Goal: Task Accomplishment & Management: Complete application form

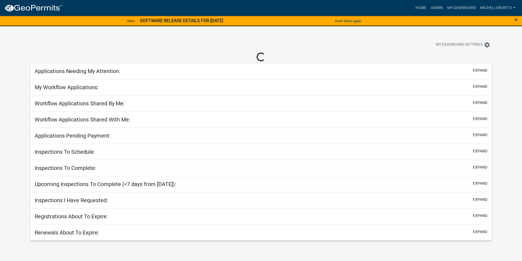
select select "3: 100"
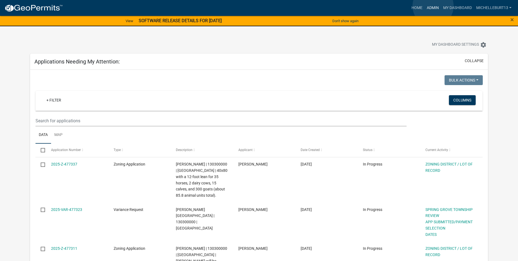
click at [433, 6] on link "Admin" at bounding box center [433, 8] width 16 height 10
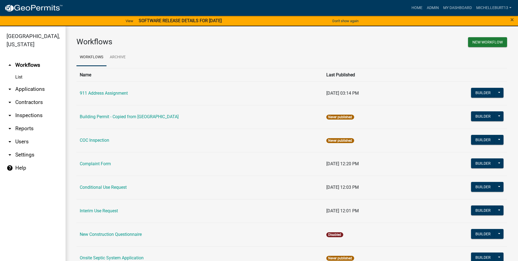
click at [38, 89] on link "arrow_drop_down Applications" at bounding box center [33, 89] width 66 height 13
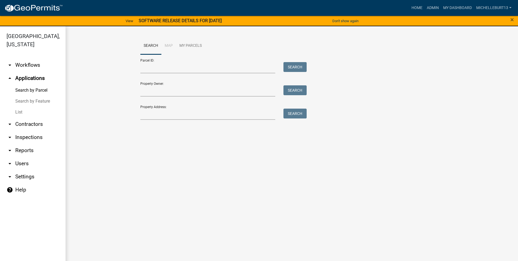
click at [21, 112] on link "List" at bounding box center [33, 112] width 66 height 11
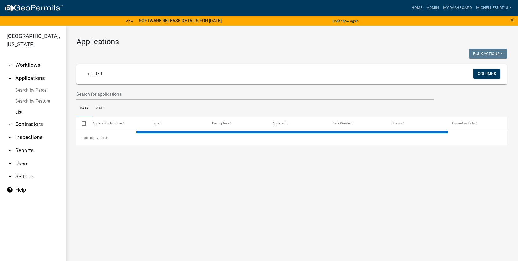
select select "3: 100"
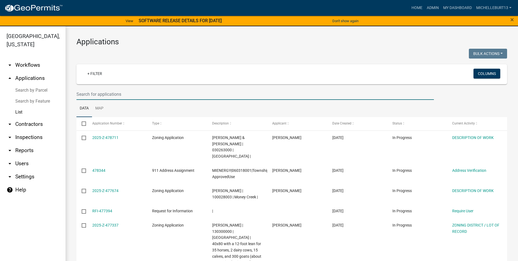
click at [102, 96] on input "text" at bounding box center [255, 94] width 358 height 11
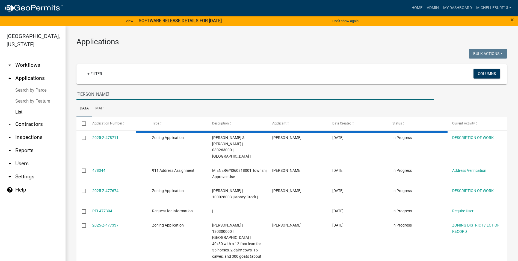
type input "Mundinger"
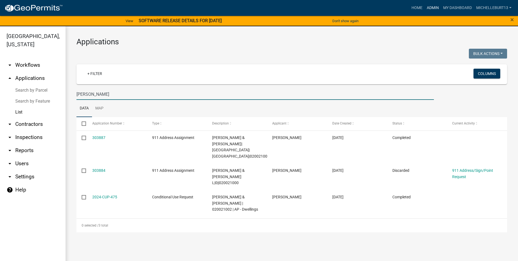
click at [429, 9] on link "Admin" at bounding box center [433, 8] width 16 height 10
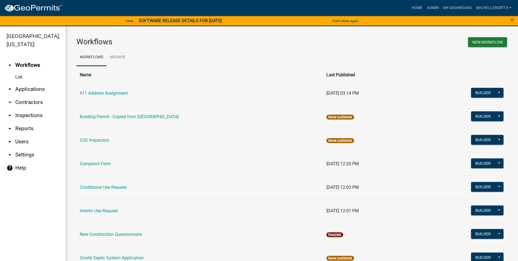
click at [20, 87] on link "arrow_drop_down Applications" at bounding box center [33, 89] width 66 height 13
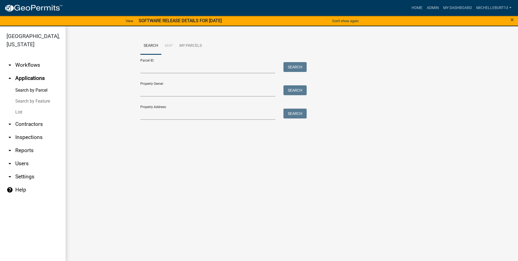
click at [20, 110] on link "List" at bounding box center [33, 112] width 66 height 11
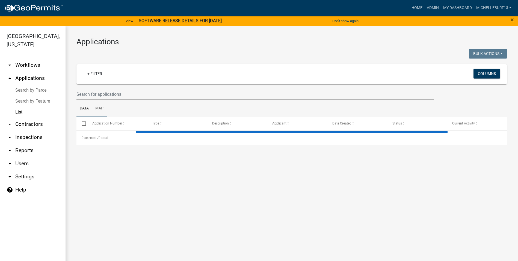
select select "3: 100"
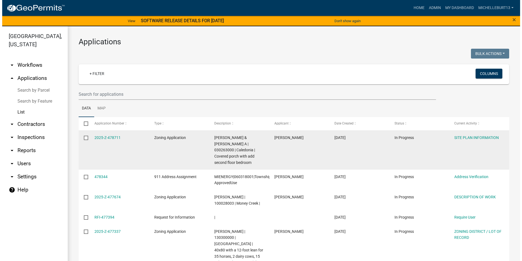
scroll to position [27, 0]
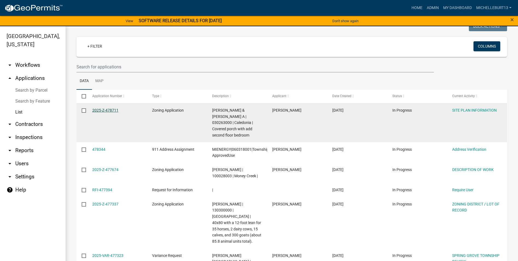
click at [110, 111] on link "2025-Z-478711" at bounding box center [105, 110] width 26 height 4
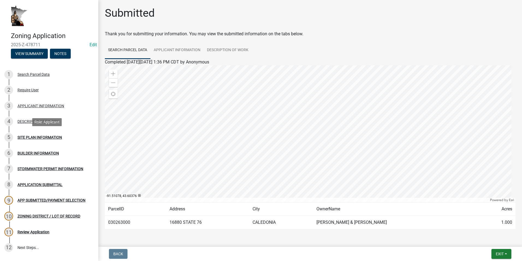
click at [42, 138] on div "SITE PLAN INFORMATION" at bounding box center [39, 137] width 45 height 4
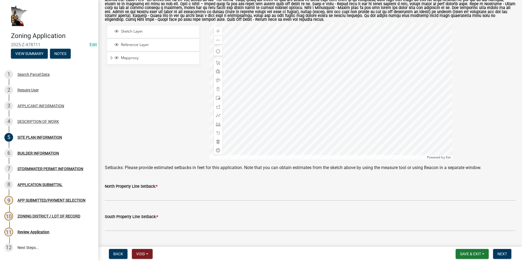
scroll to position [82, 0]
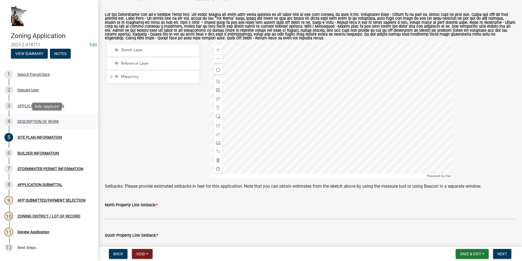
click at [44, 120] on div "DESCRIPTION OF WORK" at bounding box center [38, 121] width 42 height 4
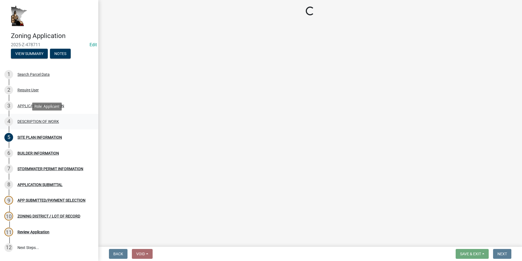
scroll to position [0, 0]
select select "1e8b9e39-32af-4c5f-bd41-70251607f6ea"
select select "ee49324e-6bbc-48fe-982e-4c2d7e8c1c0f"
select select "f9b7dd3b-3a38-45c4-aa8d-40d341efce99"
select select "4bd12ca6-4a20-42a0-933f-fd6ef7b65674"
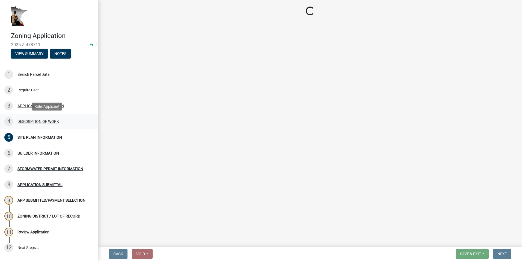
select select "865858fb-cec4-4771-ade1-629df977e661"
select select "cef96780-4810-40e3-9d85-228a56ab53a8"
select select "79149638-379e-4eb8-8707-a078303474c9"
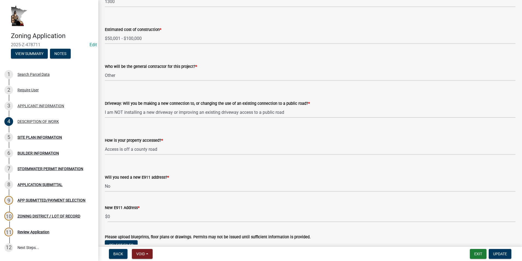
scroll to position [343, 0]
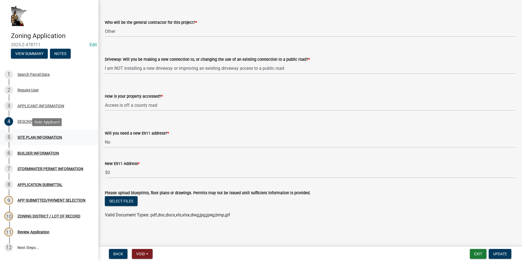
click at [35, 139] on div "SITE PLAN INFORMATION" at bounding box center [39, 137] width 45 height 4
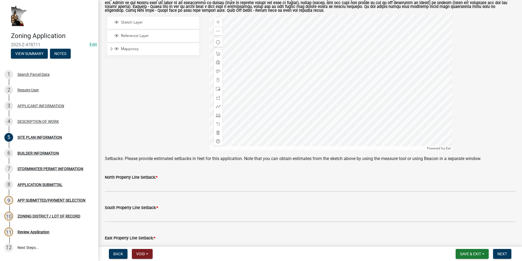
scroll to position [109, 0]
click at [48, 123] on div "DESCRIPTION OF WORK" at bounding box center [38, 121] width 42 height 4
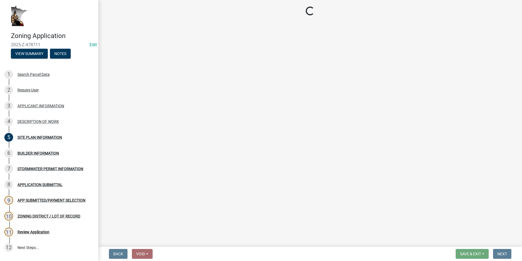
select select "1e8b9e39-32af-4c5f-bd41-70251607f6ea"
select select "ee49324e-6bbc-48fe-982e-4c2d7e8c1c0f"
select select "f9b7dd3b-3a38-45c4-aa8d-40d341efce99"
select select "4bd12ca6-4a20-42a0-933f-fd6ef7b65674"
select select "865858fb-cec4-4771-ade1-629df977e661"
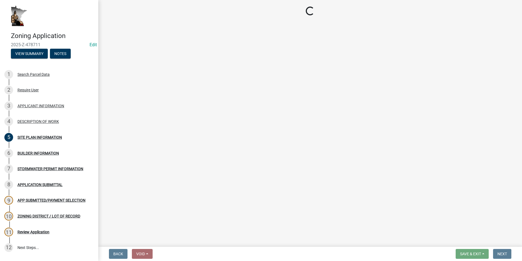
select select "cef96780-4810-40e3-9d85-228a56ab53a8"
select select "79149638-379e-4eb8-8707-a078303474c9"
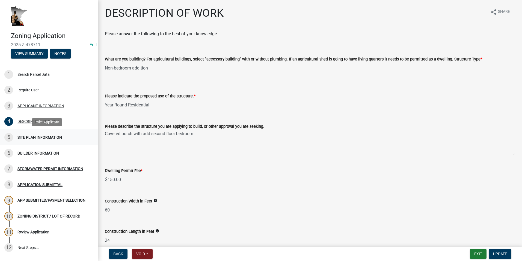
click at [40, 136] on div "SITE PLAN INFORMATION" at bounding box center [39, 137] width 45 height 4
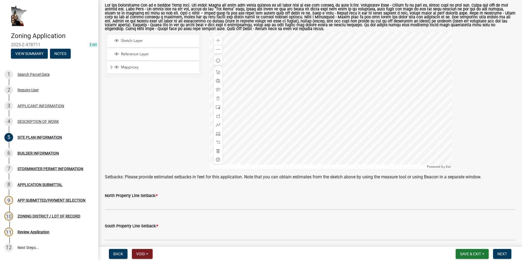
scroll to position [82, 0]
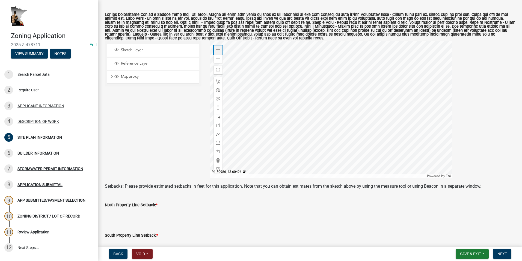
click at [216, 49] on span at bounding box center [218, 50] width 4 height 4
click at [214, 58] on div "Zoom out" at bounding box center [218, 58] width 9 height 9
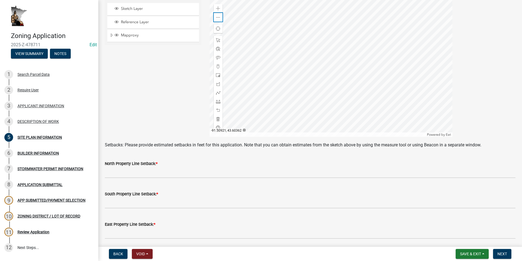
scroll to position [95, 0]
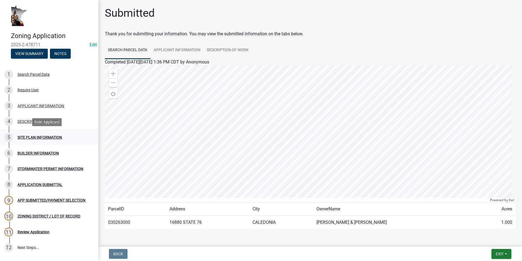
click at [28, 140] on div "5 SITE PLAN INFORMATION" at bounding box center [46, 137] width 85 height 9
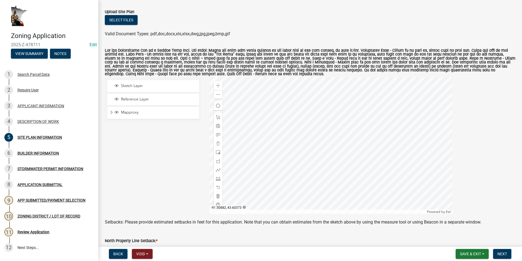
scroll to position [55, 0]
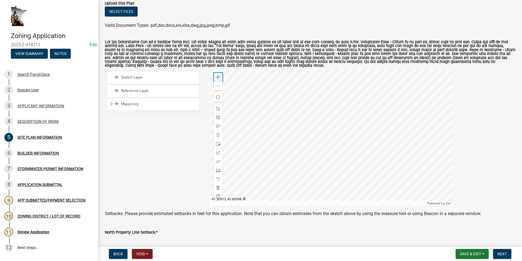
click at [216, 75] on span at bounding box center [218, 77] width 4 height 4
click at [339, 134] on div at bounding box center [331, 137] width 243 height 137
click at [381, 99] on span "Close" at bounding box center [380, 99] width 4 height 4
click at [353, 118] on div at bounding box center [331, 137] width 243 height 137
click at [347, 120] on div at bounding box center [331, 137] width 243 height 137
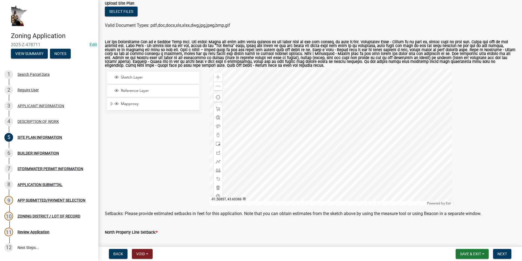
click at [340, 119] on div at bounding box center [331, 137] width 243 height 137
click at [218, 177] on span at bounding box center [218, 178] width 4 height 4
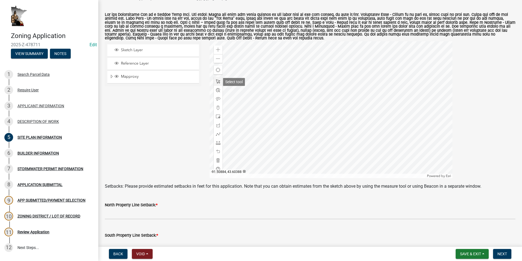
click at [218, 82] on span at bounding box center [218, 81] width 4 height 4
click at [273, 140] on div at bounding box center [331, 109] width 243 height 137
click at [313, 104] on span "Close" at bounding box center [315, 105] width 4 height 4
click at [297, 112] on div at bounding box center [331, 109] width 243 height 137
click at [293, 121] on div at bounding box center [331, 109] width 243 height 137
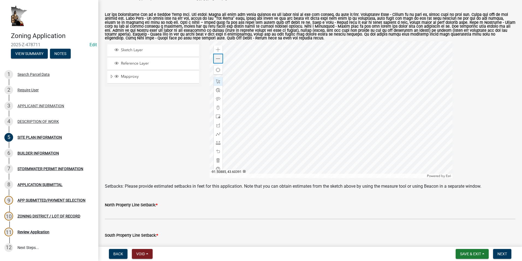
click at [216, 59] on span at bounding box center [218, 59] width 4 height 4
click at [282, 123] on div at bounding box center [331, 109] width 243 height 137
click at [295, 76] on div at bounding box center [331, 109] width 243 height 137
click at [288, 89] on div at bounding box center [331, 109] width 243 height 137
click at [323, 114] on div at bounding box center [331, 109] width 243 height 137
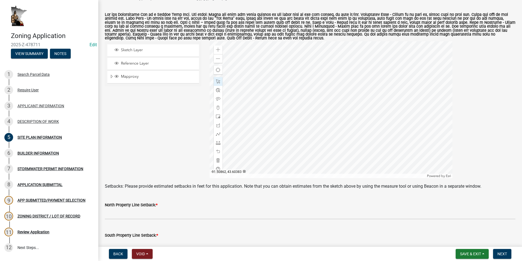
click at [284, 106] on div at bounding box center [331, 109] width 243 height 137
click at [284, 77] on div at bounding box center [331, 109] width 243 height 137
click at [282, 91] on div at bounding box center [331, 109] width 243 height 137
click at [286, 102] on div at bounding box center [331, 109] width 243 height 137
click at [280, 100] on div at bounding box center [331, 109] width 243 height 137
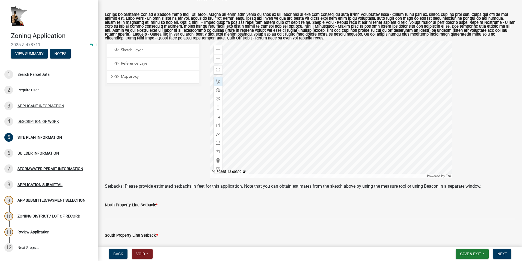
click at [277, 79] on div at bounding box center [331, 109] width 243 height 137
click at [318, 100] on div at bounding box center [331, 109] width 243 height 137
click at [313, 95] on div at bounding box center [331, 109] width 243 height 137
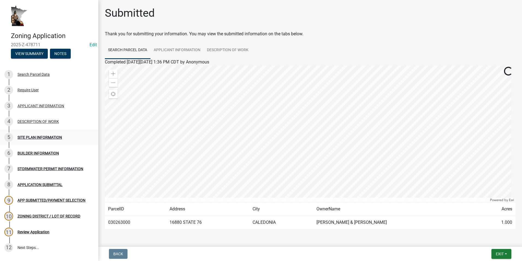
click at [23, 138] on div "SITE PLAN INFORMATION" at bounding box center [39, 137] width 45 height 4
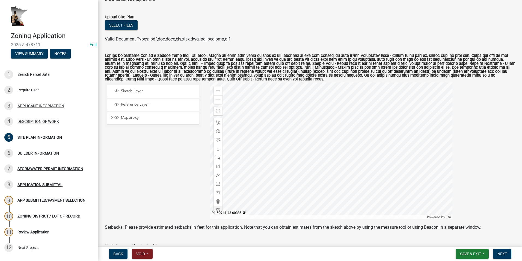
scroll to position [55, 0]
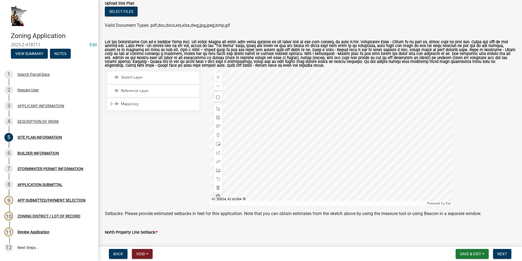
click at [343, 135] on div at bounding box center [331, 137] width 243 height 137
click at [384, 101] on span "Close" at bounding box center [384, 100] width 4 height 4
click at [295, 158] on div at bounding box center [331, 137] width 243 height 137
click at [335, 123] on span "Close" at bounding box center [337, 123] width 4 height 4
click at [353, 104] on div at bounding box center [331, 137] width 243 height 137
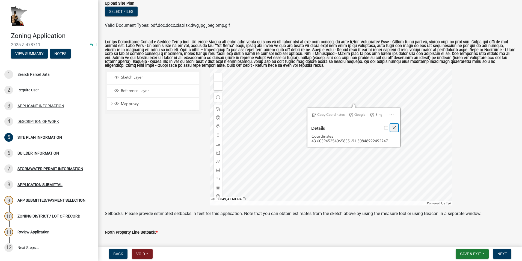
click at [393, 128] on span "Close" at bounding box center [394, 127] width 4 height 4
click at [299, 161] on div at bounding box center [331, 137] width 243 height 137
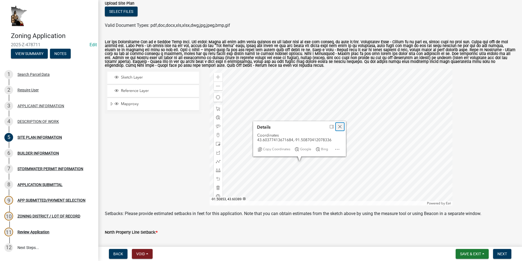
click at [339, 127] on span "Close" at bounding box center [340, 126] width 4 height 4
click at [301, 157] on div at bounding box center [331, 137] width 243 height 137
click at [291, 161] on div at bounding box center [331, 137] width 243 height 137
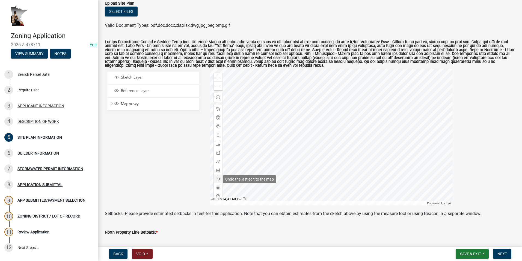
click at [216, 179] on span at bounding box center [218, 178] width 4 height 4
click at [354, 103] on div at bounding box center [331, 137] width 243 height 137
click at [217, 178] on span at bounding box center [218, 178] width 4 height 4
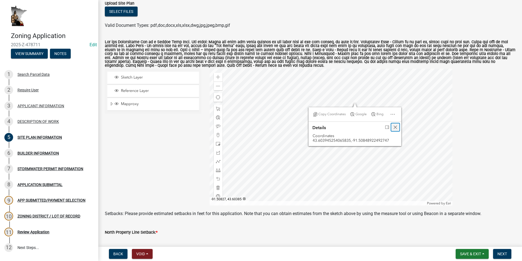
click at [393, 125] on span "Close" at bounding box center [395, 127] width 4 height 4
click at [487, 254] on button "Save & Exit" at bounding box center [472, 254] width 33 height 10
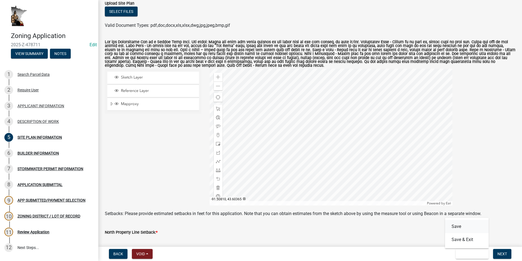
click at [467, 225] on button "Save" at bounding box center [467, 226] width 44 height 13
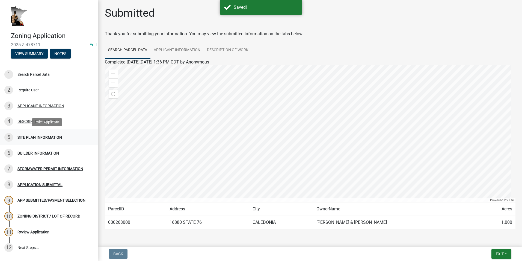
click at [28, 134] on div "5 SITE PLAN INFORMATION" at bounding box center [46, 137] width 85 height 9
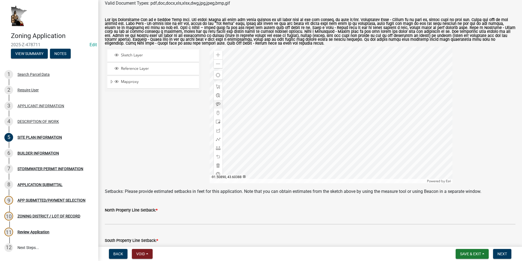
scroll to position [82, 0]
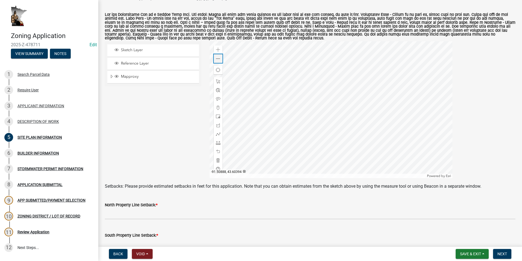
click at [217, 59] on span at bounding box center [218, 59] width 4 height 4
click at [325, 113] on div at bounding box center [331, 109] width 243 height 137
click at [366, 79] on span "Close" at bounding box center [366, 79] width 4 height 4
click at [166, 144] on div "Sketch Layer Reference Layer Mapproxy NG911 Address Points Wells_MWI_Jan_2018 C…" at bounding box center [153, 109] width 105 height 137
click at [216, 81] on span at bounding box center [218, 81] width 4 height 4
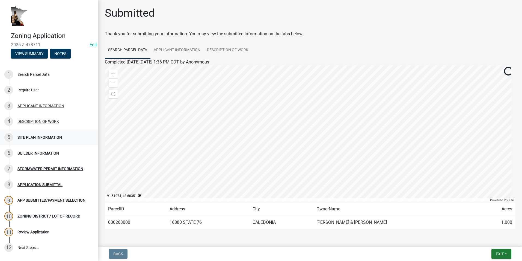
click at [39, 136] on div "SITE PLAN INFORMATION" at bounding box center [39, 137] width 45 height 4
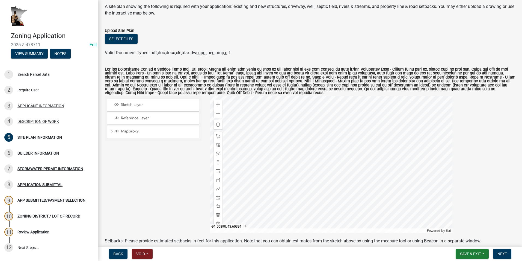
scroll to position [55, 0]
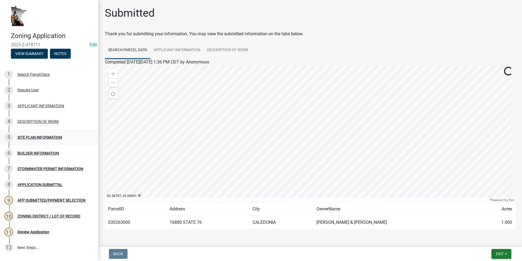
click at [49, 136] on div "SITE PLAN INFORMATION" at bounding box center [39, 137] width 45 height 4
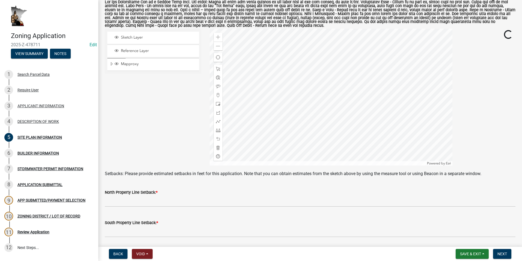
scroll to position [109, 0]
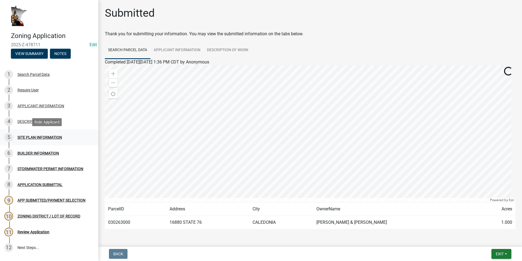
click at [34, 136] on div "SITE PLAN INFORMATION" at bounding box center [39, 137] width 45 height 4
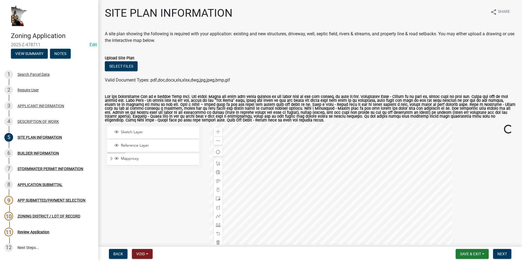
scroll to position [27, 0]
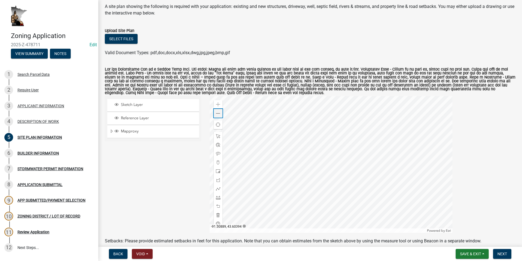
click at [216, 113] on span at bounding box center [218, 113] width 4 height 4
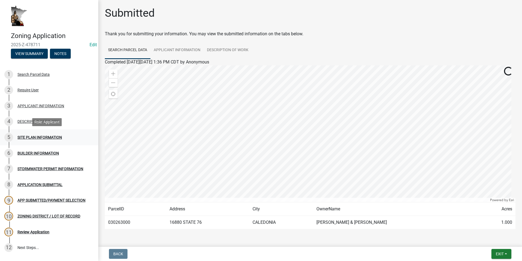
click at [23, 138] on div "SITE PLAN INFORMATION" at bounding box center [39, 137] width 45 height 4
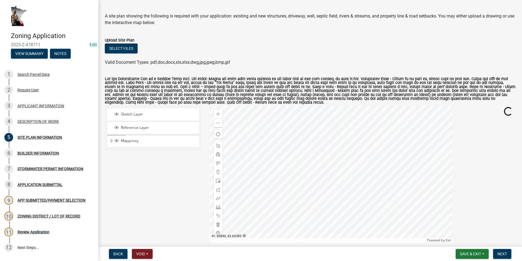
scroll to position [27, 0]
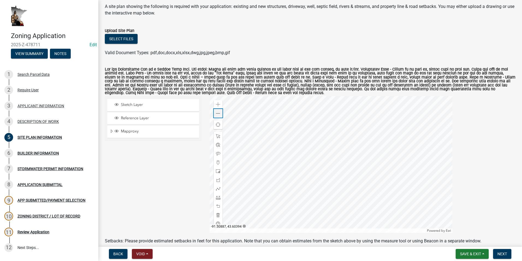
click at [218, 116] on span at bounding box center [218, 113] width 4 height 4
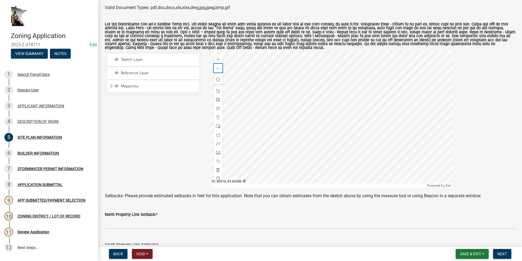
scroll to position [82, 0]
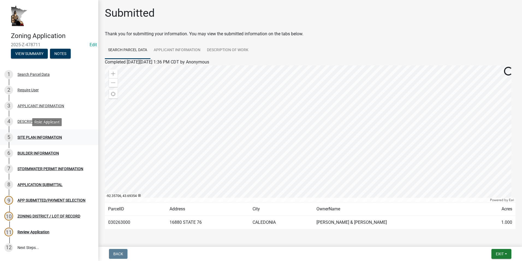
click at [40, 139] on div "SITE PLAN INFORMATION" at bounding box center [39, 137] width 45 height 4
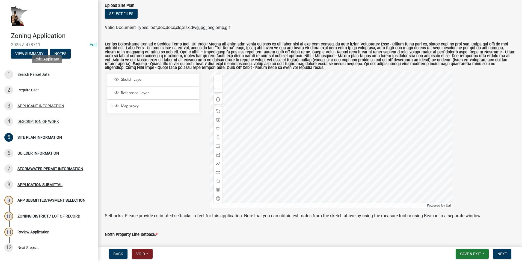
scroll to position [55, 0]
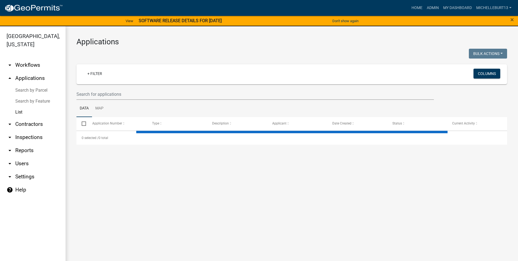
select select "3: 100"
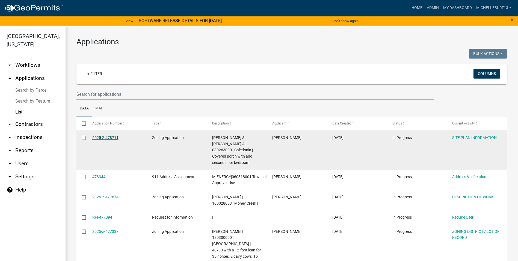
click at [108, 137] on link "2025-Z-478711" at bounding box center [105, 137] width 26 height 4
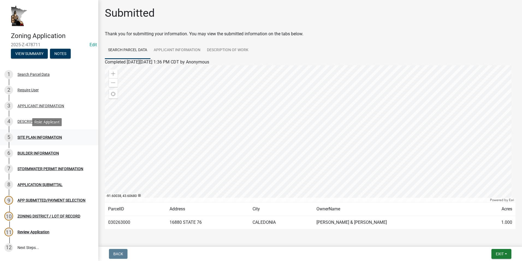
click at [46, 138] on div "SITE PLAN INFORMATION" at bounding box center [39, 137] width 45 height 4
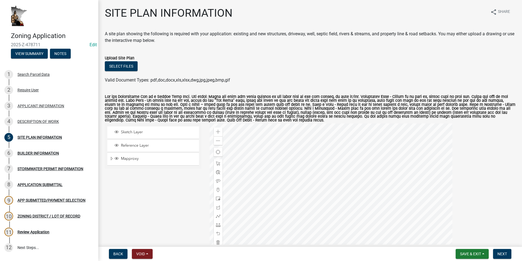
scroll to position [27, 0]
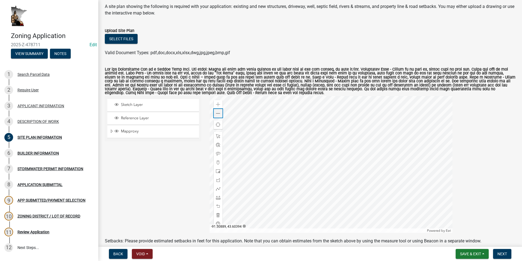
click at [216, 113] on span at bounding box center [218, 113] width 4 height 4
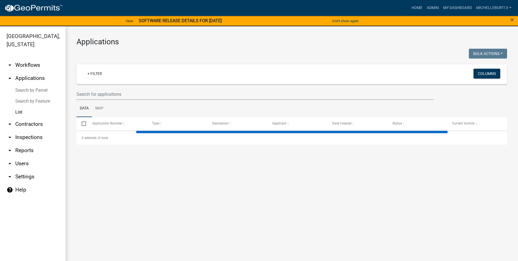
select select "3: 100"
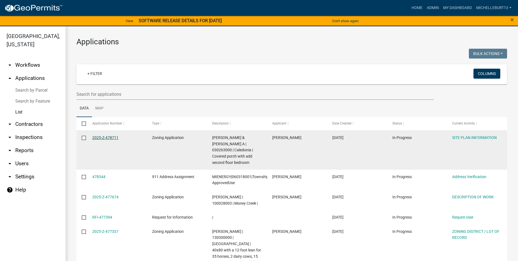
click at [111, 138] on link "2025-Z-478711" at bounding box center [105, 137] width 26 height 4
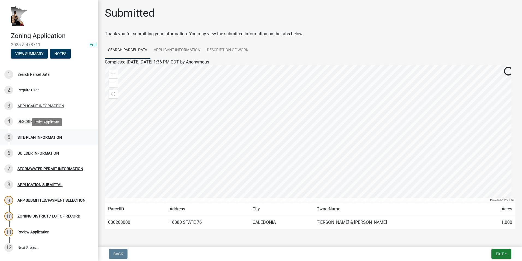
click at [35, 135] on div "SITE PLAN INFORMATION" at bounding box center [39, 137] width 45 height 4
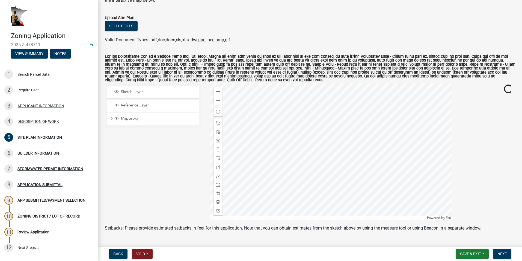
scroll to position [55, 0]
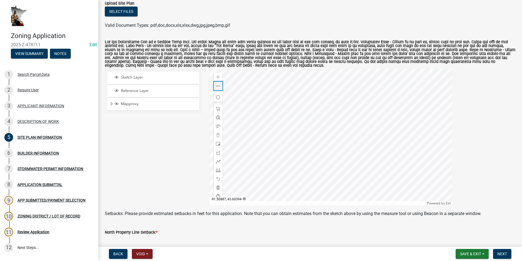
click at [219, 87] on span at bounding box center [218, 86] width 4 height 4
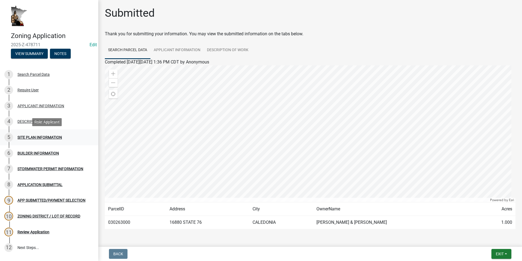
click at [40, 137] on div "SITE PLAN INFORMATION" at bounding box center [39, 137] width 45 height 4
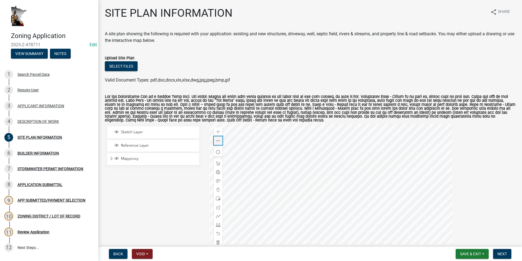
click at [216, 140] on span at bounding box center [218, 141] width 4 height 4
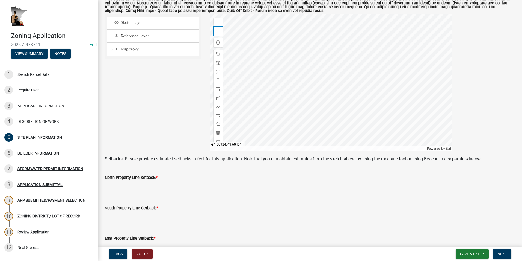
scroll to position [82, 0]
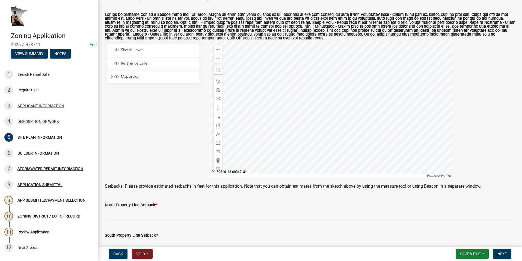
click at [384, 99] on div at bounding box center [331, 109] width 243 height 137
click at [403, 166] on div at bounding box center [331, 109] width 243 height 137
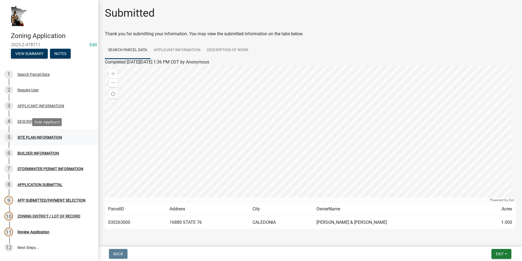
click at [39, 138] on div "SITE PLAN INFORMATION" at bounding box center [39, 137] width 45 height 4
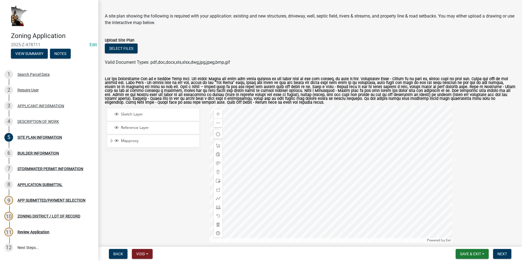
scroll to position [27, 0]
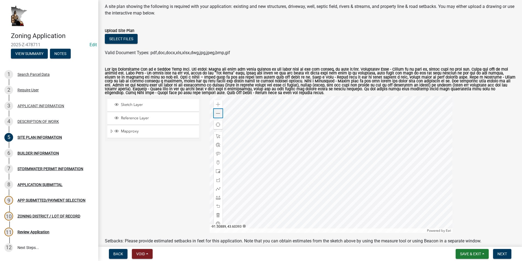
click at [216, 113] on span at bounding box center [218, 113] width 4 height 4
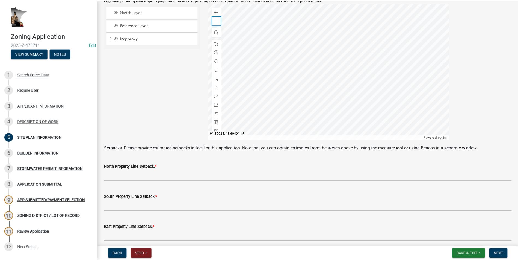
scroll to position [137, 0]
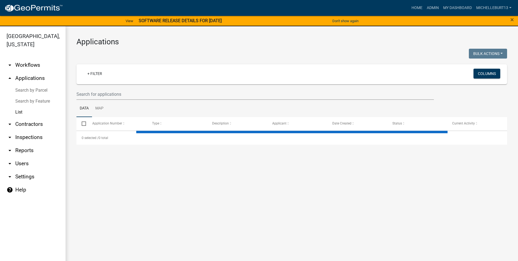
select select "3: 100"
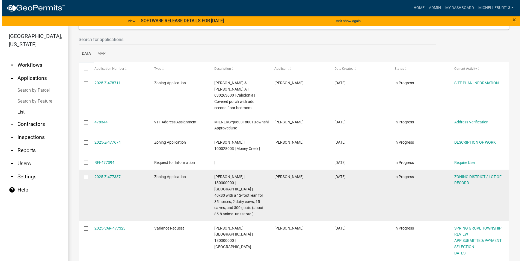
scroll to position [27, 0]
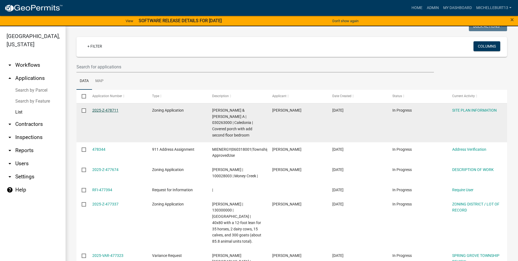
click at [107, 110] on link "2025-Z-478711" at bounding box center [105, 110] width 26 height 4
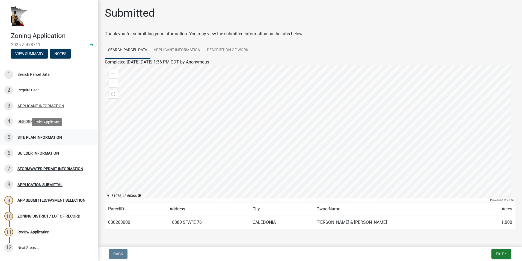
click at [31, 135] on div "SITE PLAN INFORMATION" at bounding box center [39, 137] width 45 height 4
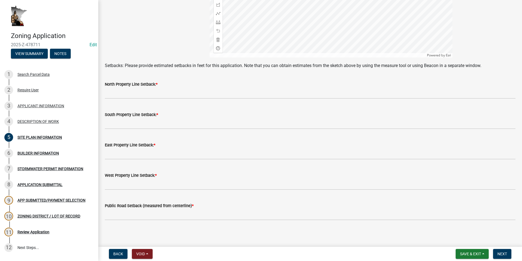
scroll to position [205, 0]
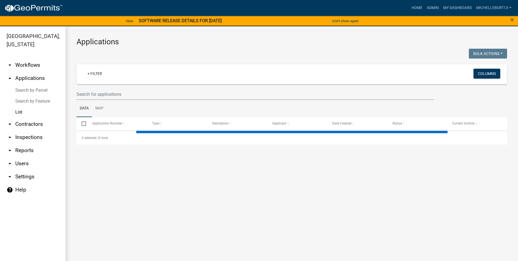
select select "3: 100"
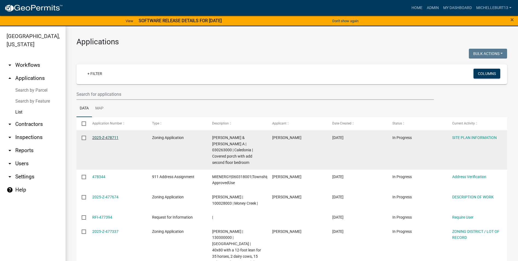
click at [105, 137] on link "2025-Z-478711" at bounding box center [105, 137] width 26 height 4
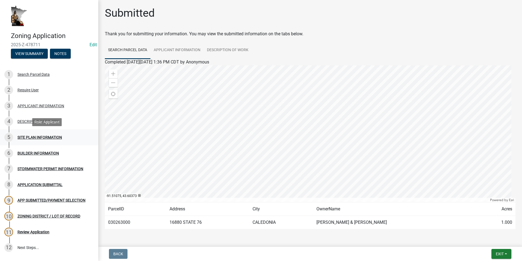
click at [51, 139] on div "SITE PLAN INFORMATION" at bounding box center [39, 137] width 45 height 4
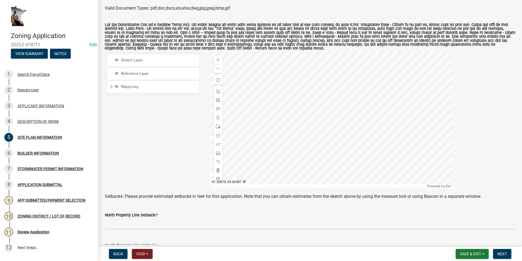
scroll to position [82, 0]
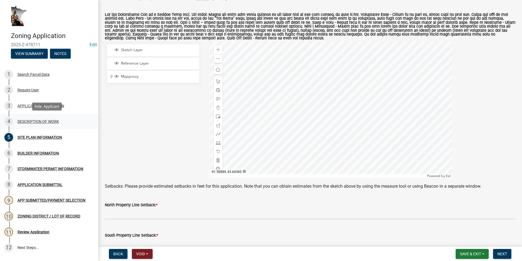
click at [39, 122] on div "DESCRIPTION OF WORK" at bounding box center [38, 121] width 42 height 4
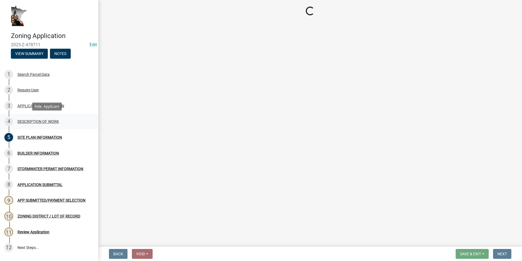
scroll to position [0, 0]
select select "1e8b9e39-32af-4c5f-bd41-70251607f6ea"
select select "ee49324e-6bbc-48fe-982e-4c2d7e8c1c0f"
select select "f9b7dd3b-3a38-45c4-aa8d-40d341efce99"
select select "4bd12ca6-4a20-42a0-933f-fd6ef7b65674"
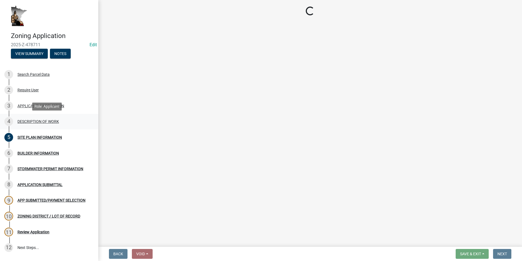
select select "865858fb-cec4-4771-ade1-629df977e661"
select select "cef96780-4810-40e3-9d85-228a56ab53a8"
select select "79149638-379e-4eb8-8707-a078303474c9"
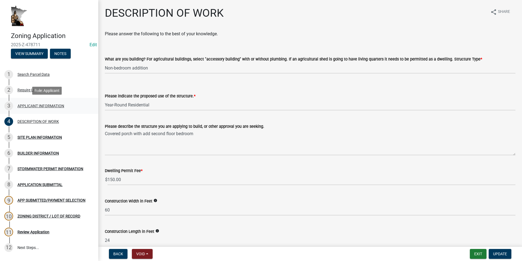
click at [27, 110] on link "3 APPLICANT INFORMATION" at bounding box center [49, 106] width 98 height 16
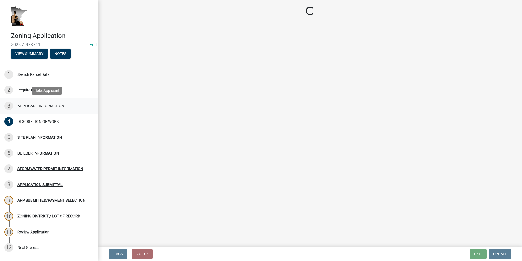
select select "f73bc555-2faa-4207-ba45-c8fa17744791"
select select "d418ee59-edcf-45bb-b97d-869e37c126ed"
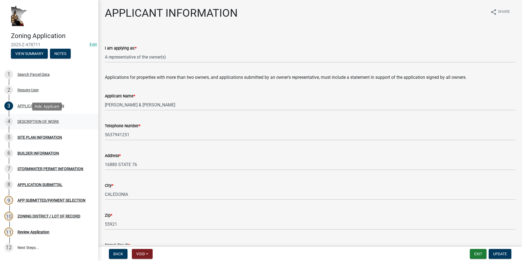
click at [27, 120] on div "DESCRIPTION OF WORK" at bounding box center [38, 121] width 42 height 4
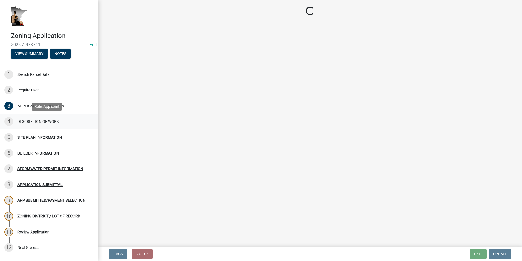
select select "1e8b9e39-32af-4c5f-bd41-70251607f6ea"
select select "ee49324e-6bbc-48fe-982e-4c2d7e8c1c0f"
select select "f9b7dd3b-3a38-45c4-aa8d-40d341efce99"
select select "4bd12ca6-4a20-42a0-933f-fd6ef7b65674"
select select "865858fb-cec4-4771-ade1-629df977e661"
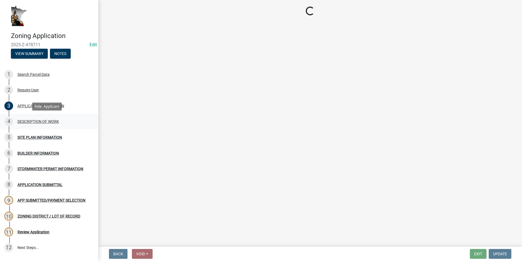
select select "cef96780-4810-40e3-9d85-228a56ab53a8"
select select "79149638-379e-4eb8-8707-a078303474c9"
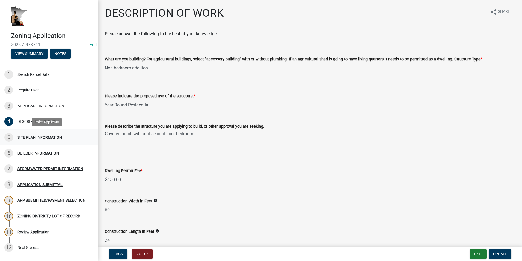
click at [28, 137] on div "SITE PLAN INFORMATION" at bounding box center [39, 137] width 45 height 4
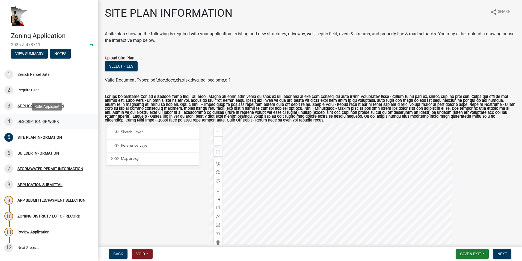
click at [26, 122] on div "DESCRIPTION OF WORK" at bounding box center [38, 121] width 42 height 4
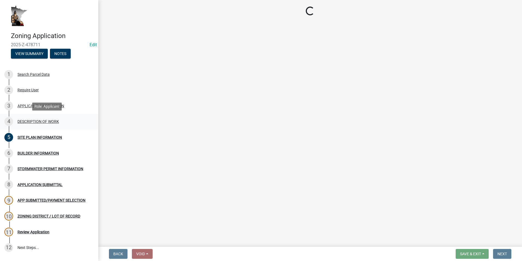
select select "1e8b9e39-32af-4c5f-bd41-70251607f6ea"
select select "ee49324e-6bbc-48fe-982e-4c2d7e8c1c0f"
select select "f9b7dd3b-3a38-45c4-aa8d-40d341efce99"
select select "4bd12ca6-4a20-42a0-933f-fd6ef7b65674"
select select "865858fb-cec4-4771-ade1-629df977e661"
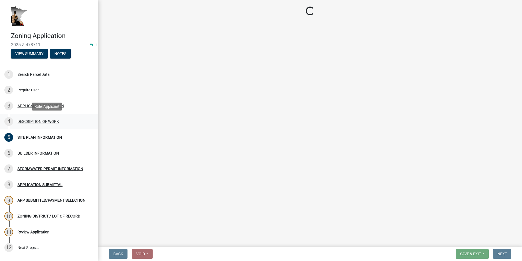
select select "cef96780-4810-40e3-9d85-228a56ab53a8"
select select "79149638-379e-4eb8-8707-a078303474c9"
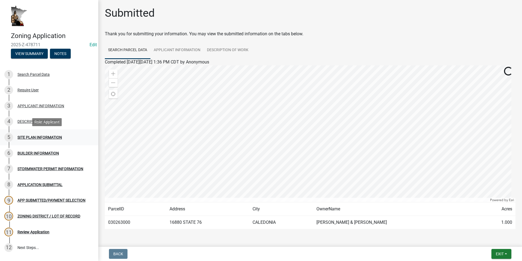
click at [48, 137] on div "SITE PLAN INFORMATION" at bounding box center [39, 137] width 45 height 4
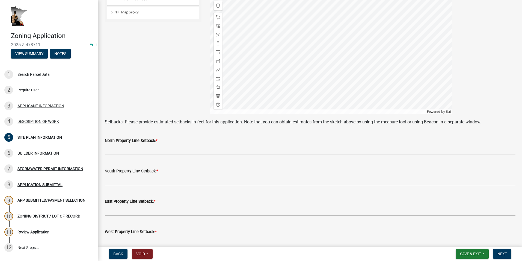
scroll to position [137, 0]
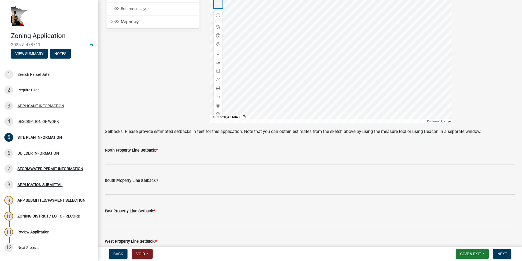
click at [218, 6] on span at bounding box center [218, 4] width 4 height 4
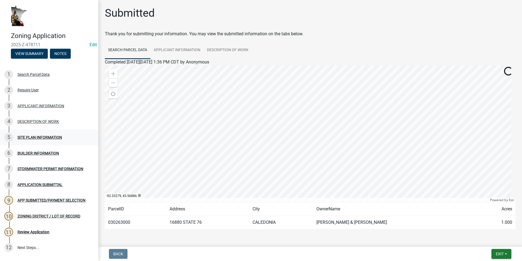
click at [39, 134] on div "5 SITE PLAN INFORMATION" at bounding box center [46, 137] width 85 height 9
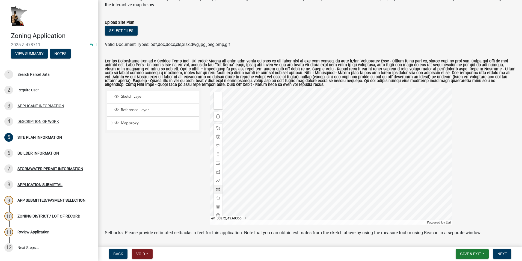
scroll to position [27, 0]
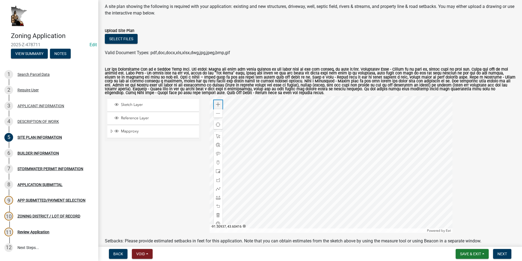
click at [218, 103] on span at bounding box center [218, 104] width 4 height 4
click at [217, 114] on span at bounding box center [218, 113] width 4 height 4
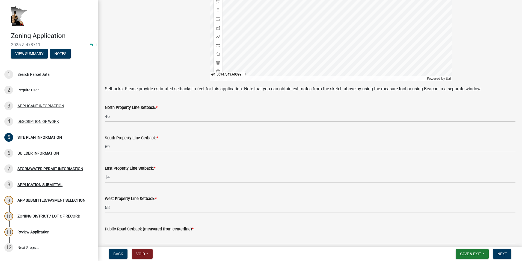
scroll to position [191, 0]
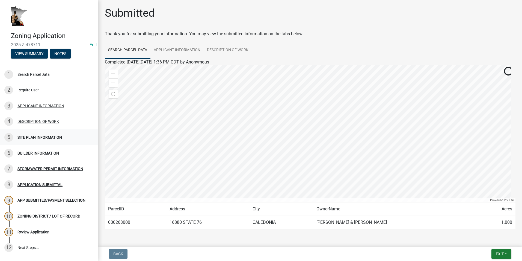
click at [41, 137] on div "SITE PLAN INFORMATION" at bounding box center [39, 137] width 45 height 4
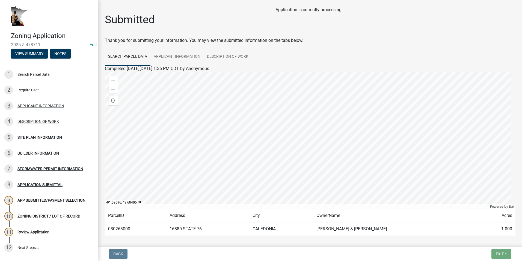
scroll to position [23, 0]
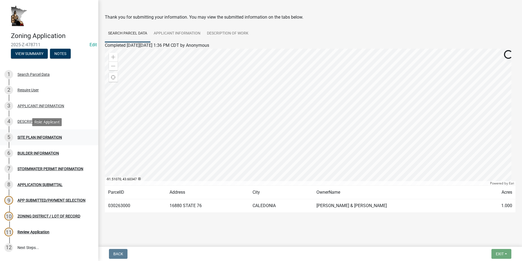
drag, startPoint x: 36, startPoint y: 133, endPoint x: 90, endPoint y: 144, distance: 55.5
click at [36, 134] on div "5 SITE PLAN INFORMATION" at bounding box center [46, 137] width 85 height 9
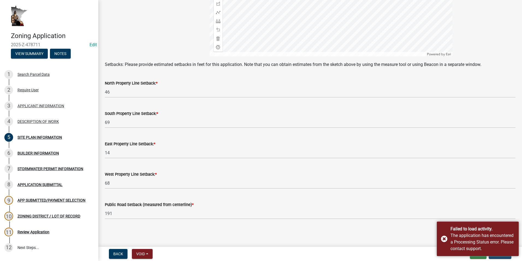
scroll to position [205, 0]
click at [24, 122] on div "DESCRIPTION OF WORK" at bounding box center [38, 121] width 42 height 4
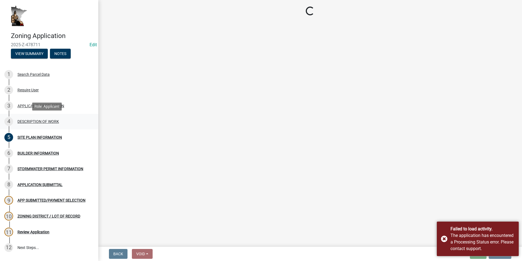
scroll to position [0, 0]
select select "1e8b9e39-32af-4c5f-bd41-70251607f6ea"
select select "ee49324e-6bbc-48fe-982e-4c2d7e8c1c0f"
select select "f9b7dd3b-3a38-45c4-aa8d-40d341efce99"
select select "4bd12ca6-4a20-42a0-933f-fd6ef7b65674"
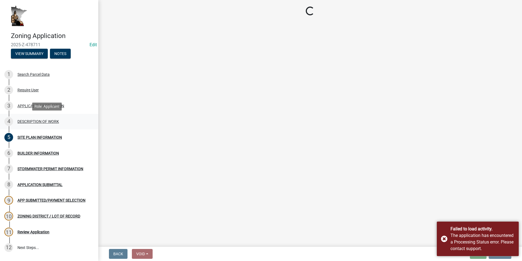
select select "865858fb-cec4-4771-ade1-629df977e661"
select select "cef96780-4810-40e3-9d85-228a56ab53a8"
select select "79149638-379e-4eb8-8707-a078303474c9"
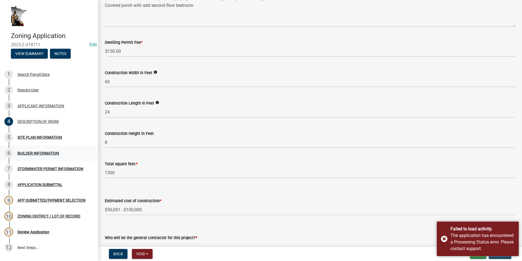
scroll to position [97, 0]
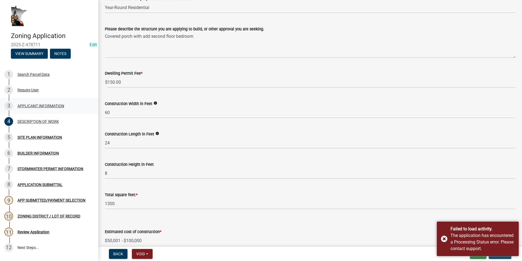
click at [44, 106] on div "APPLICANT INFORMATION" at bounding box center [40, 106] width 47 height 4
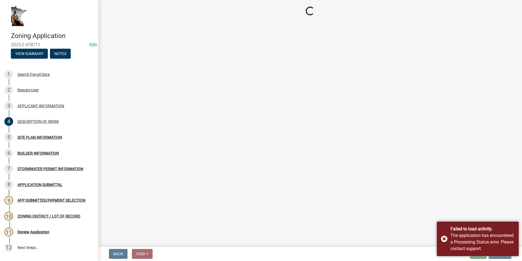
scroll to position [0, 0]
select select "f73bc555-2faa-4207-ba45-c8fa17744791"
select select "d418ee59-edcf-45bb-b97d-869e37c126ed"
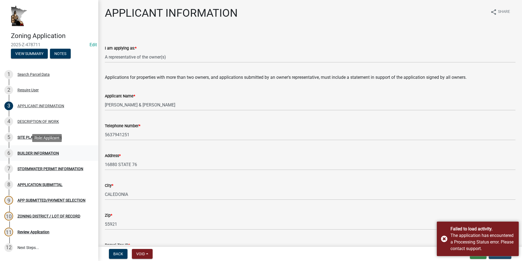
click at [33, 153] on div "BUILDER INFORMATION" at bounding box center [38, 153] width 42 height 4
click at [36, 151] on div "BUILDER INFORMATION" at bounding box center [38, 153] width 42 height 4
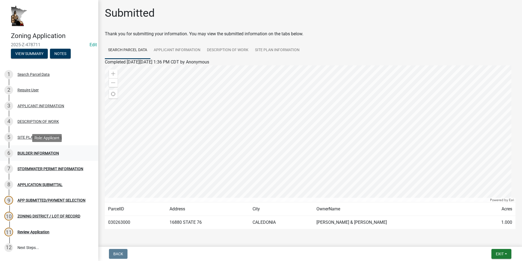
click at [46, 154] on div "BUILDER INFORMATION" at bounding box center [38, 153] width 42 height 4
click at [41, 167] on div "STORMWATER PERMIT INFORMATION" at bounding box center [50, 169] width 66 height 4
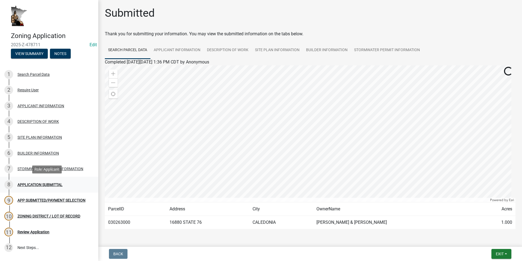
click at [37, 186] on div "APPLICATION SUBMITTAL" at bounding box center [39, 184] width 45 height 4
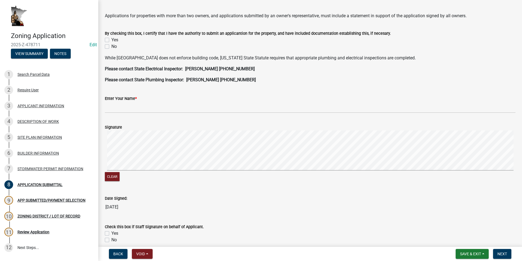
scroll to position [137, 0]
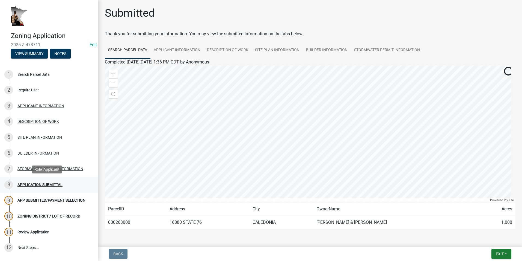
click at [49, 181] on div "8 APPLICATION SUBMITTAL" at bounding box center [46, 184] width 85 height 9
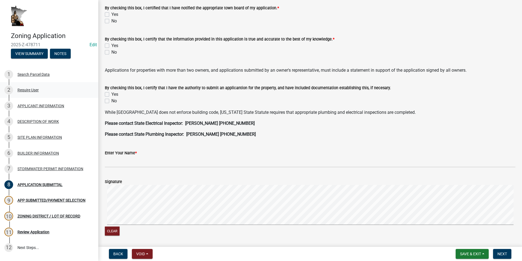
scroll to position [55, 0]
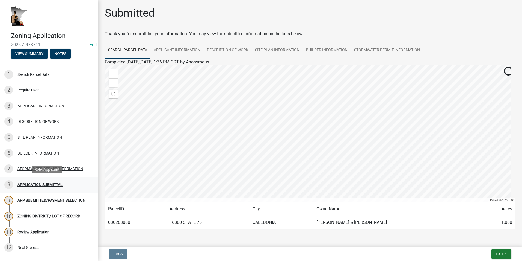
click at [43, 181] on div "8 APPLICATION SUBMITTAL" at bounding box center [46, 184] width 85 height 9
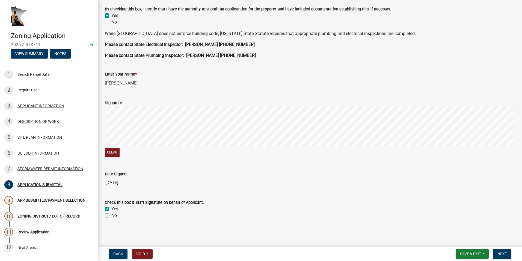
scroll to position [143, 0]
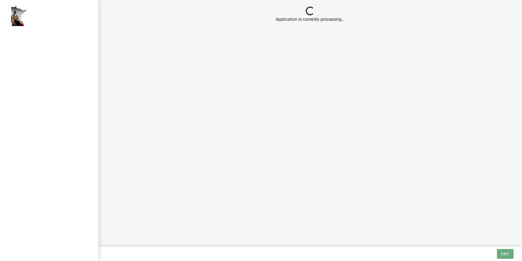
select select "2: 1"
